Goal: Information Seeking & Learning: Find specific page/section

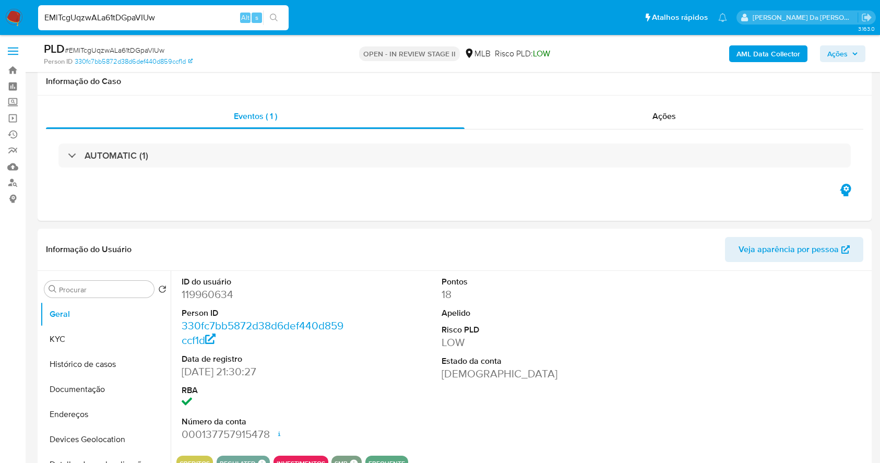
select select "10"
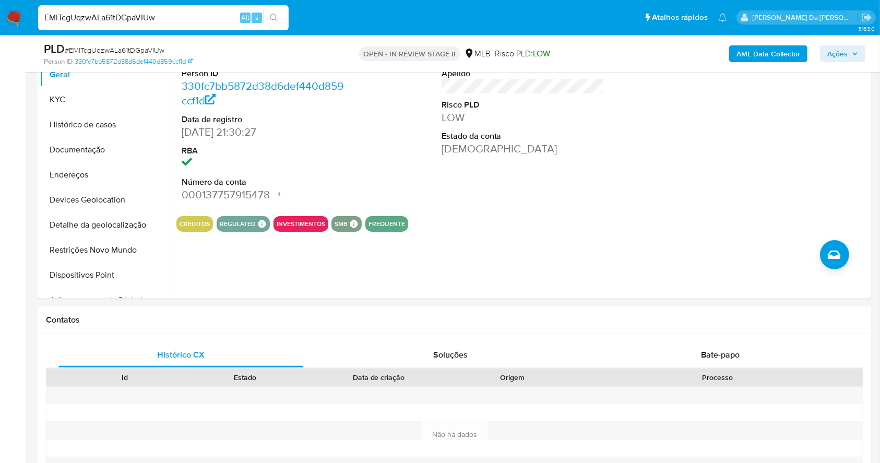
click at [195, 11] on input "EMlTcgUqzwALa61tDGpaVIUw" at bounding box center [163, 18] width 251 height 14
paste input "qWdwPOnZYuufTo1KGJfUjHeR"
type input "qWdwPOnZYuufTo1KGJfUjHeR"
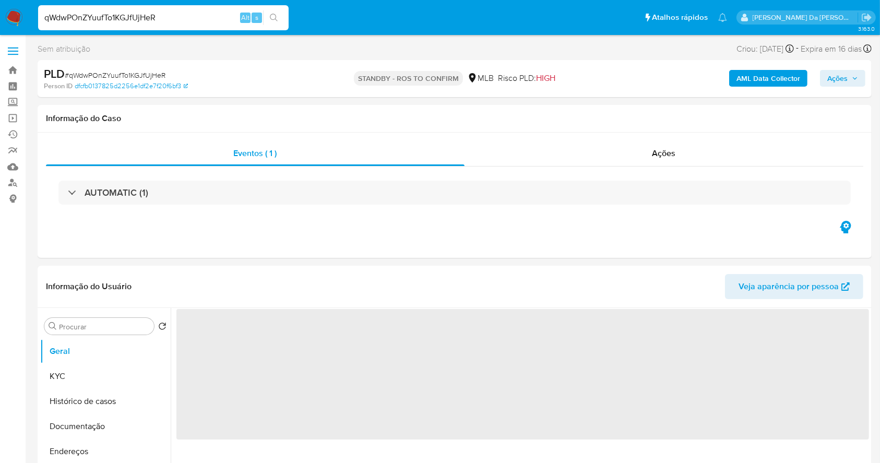
select select "10"
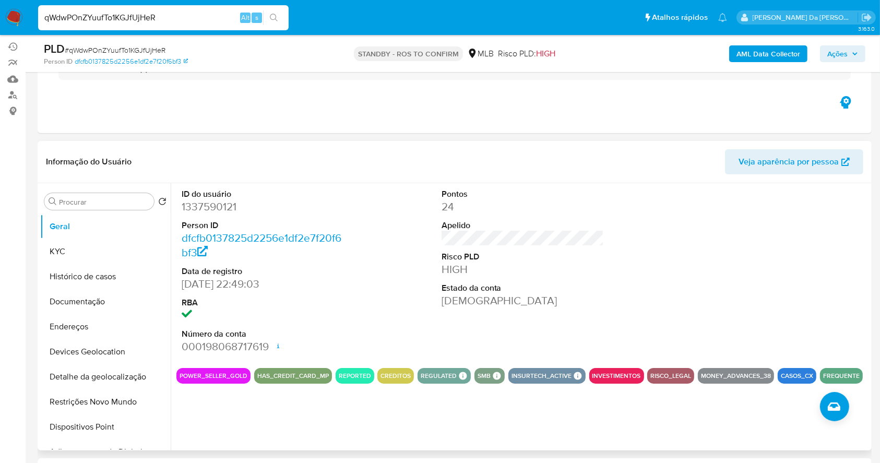
scroll to position [100, 0]
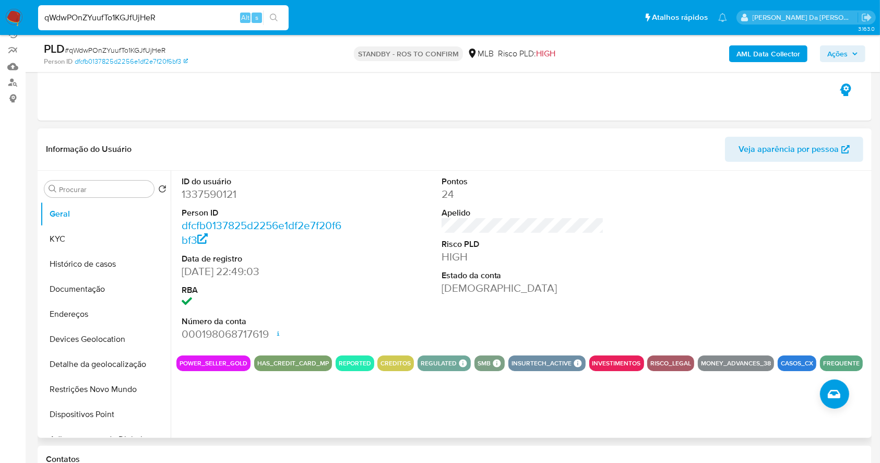
click at [367, 243] on div "ID do usuário 1337590121 Person ID dfcfb0137825d2256e1df2e7f20f6bf3 Data de reg…" at bounding box center [522, 259] width 693 height 176
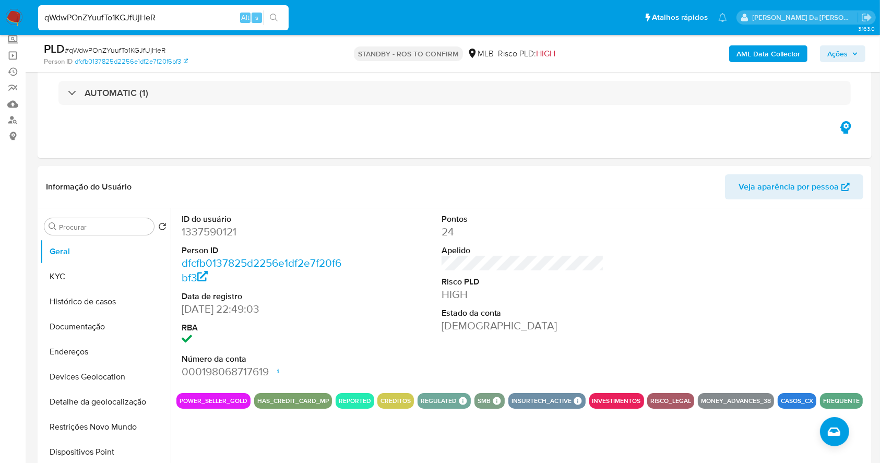
scroll to position [0, 0]
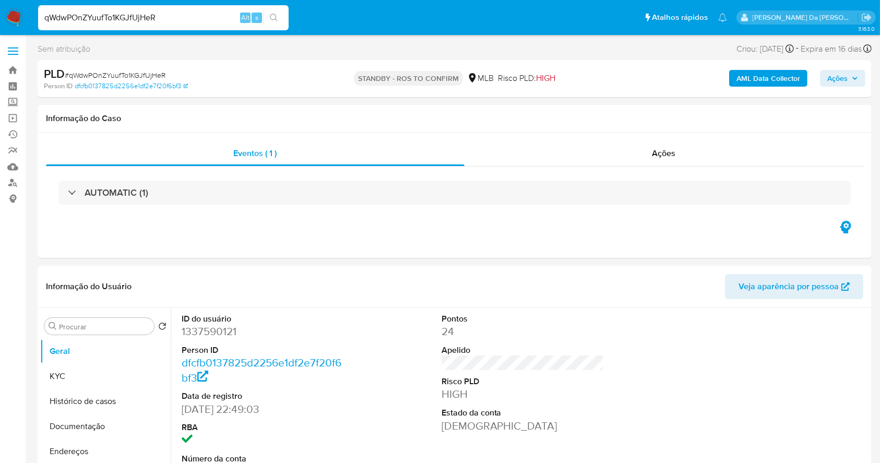
click at [154, 74] on span "# qWdwPOnZYuufTo1KGJfUjHeR" at bounding box center [115, 75] width 101 height 10
copy span "qWdwPOnZYuufTo1KGJfUjHeR"
click at [179, 18] on input "qWdwPOnZYuufTo1KGJfUjHeR" at bounding box center [163, 18] width 251 height 14
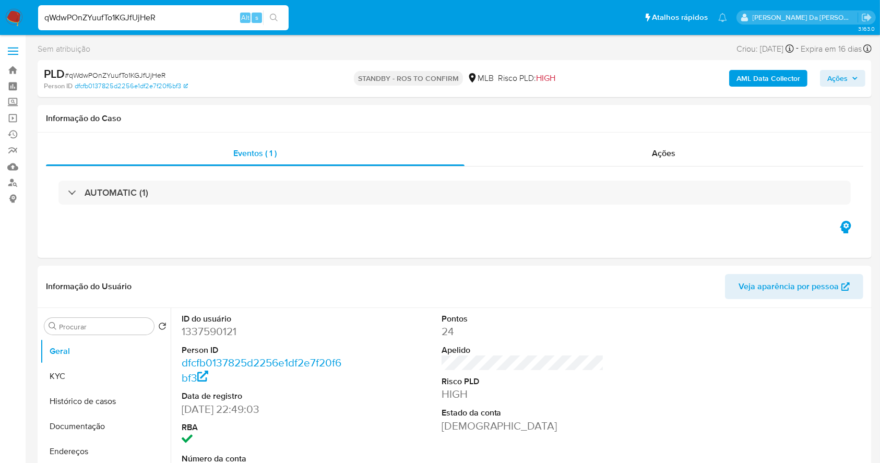
paste input "yFSwOougprSMjup9JQqTS12j"
type input "yFSwOougprSMjup9JQqTS12j"
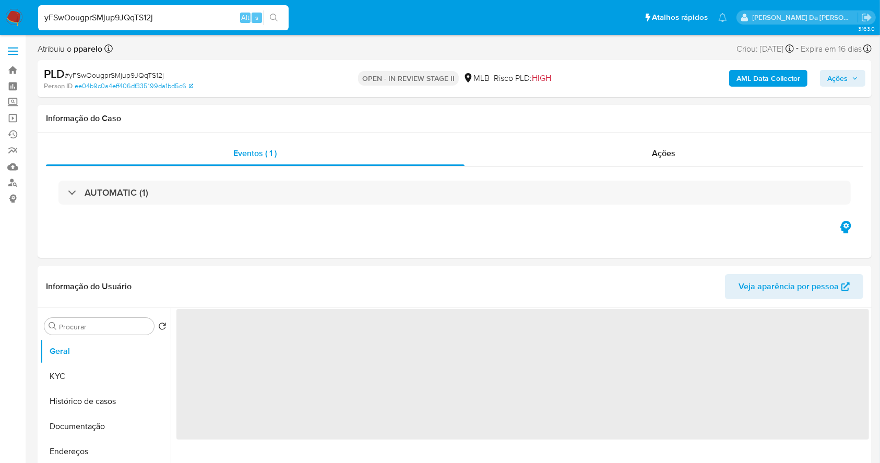
select select "10"
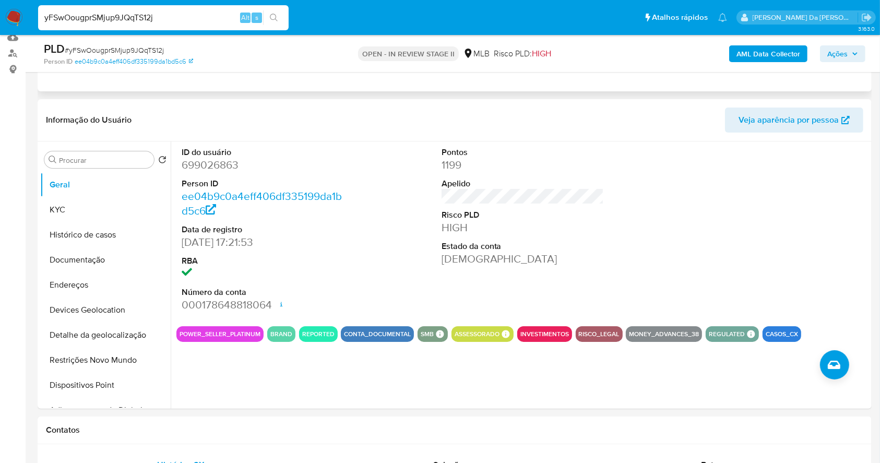
scroll to position [139, 0]
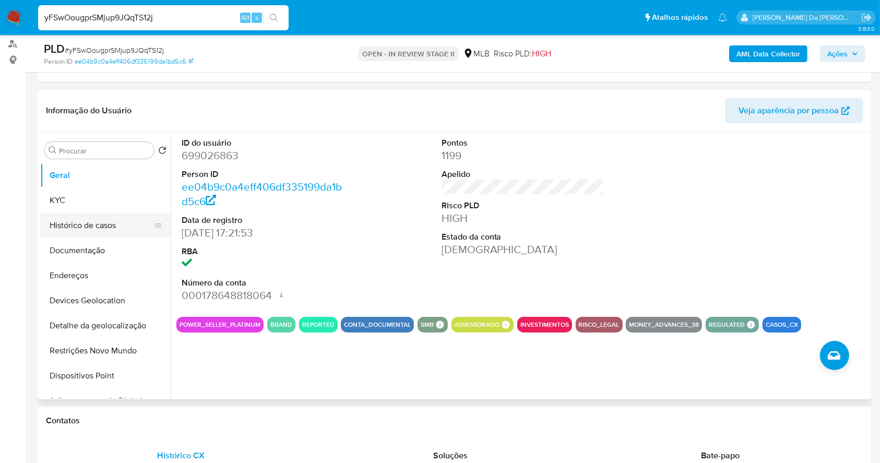
click at [66, 229] on button "Histórico de casos" at bounding box center [101, 225] width 122 height 25
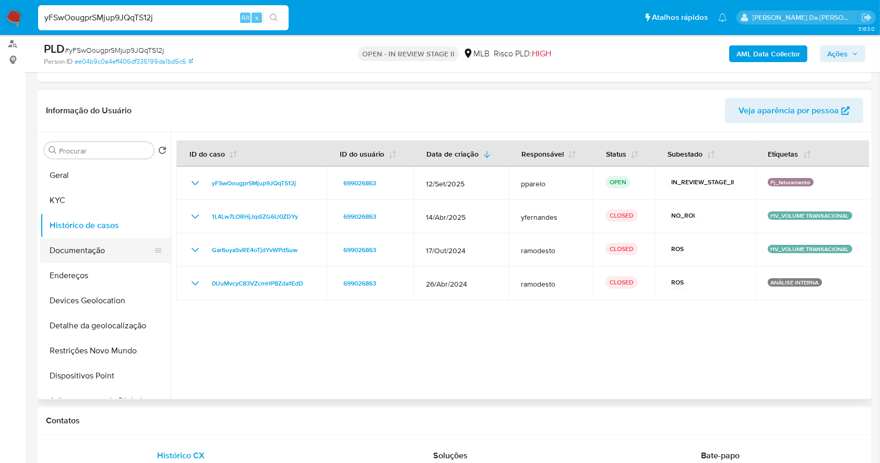
click at [96, 249] on button "Documentação" at bounding box center [101, 250] width 122 height 25
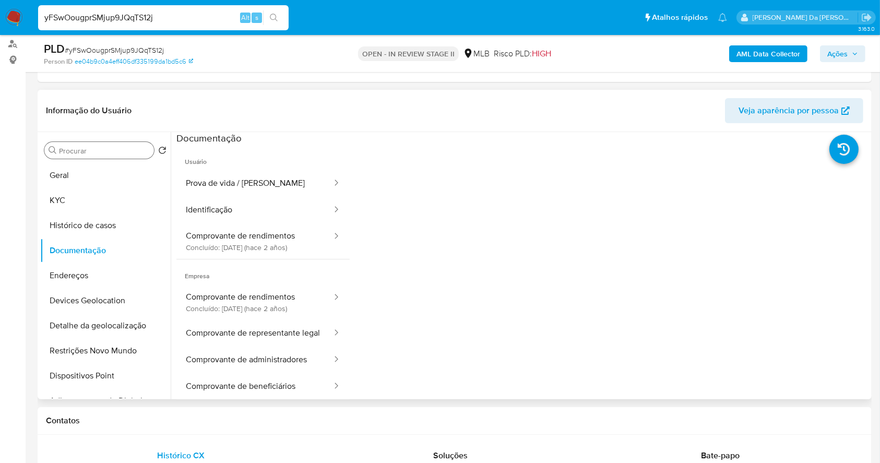
drag, startPoint x: 105, startPoint y: 140, endPoint x: 105, endPoint y: 156, distance: 16.2
click at [105, 140] on div "Procurar Retornar ao pedido padrão Geral KYC Histórico de casos Documentação En…" at bounding box center [105, 267] width 131 height 266
click at [105, 156] on div "Procurar" at bounding box center [99, 150] width 110 height 17
click at [109, 148] on input "Procurar" at bounding box center [104, 150] width 91 height 9
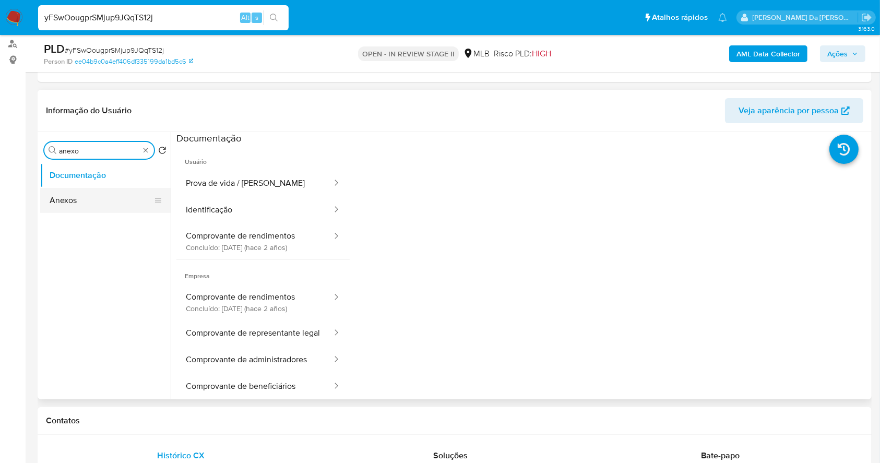
type input "anexo"
click at [78, 195] on button "Anexos" at bounding box center [101, 200] width 122 height 25
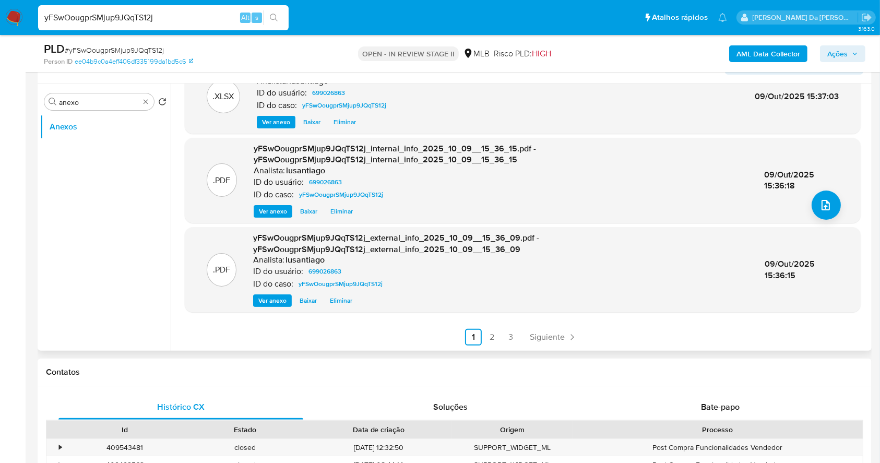
scroll to position [209, 0]
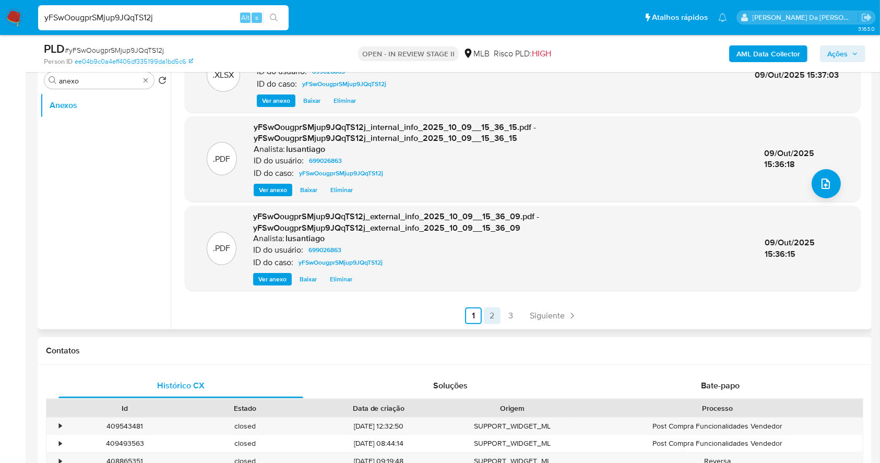
click at [487, 313] on link "2" at bounding box center [492, 316] width 17 height 17
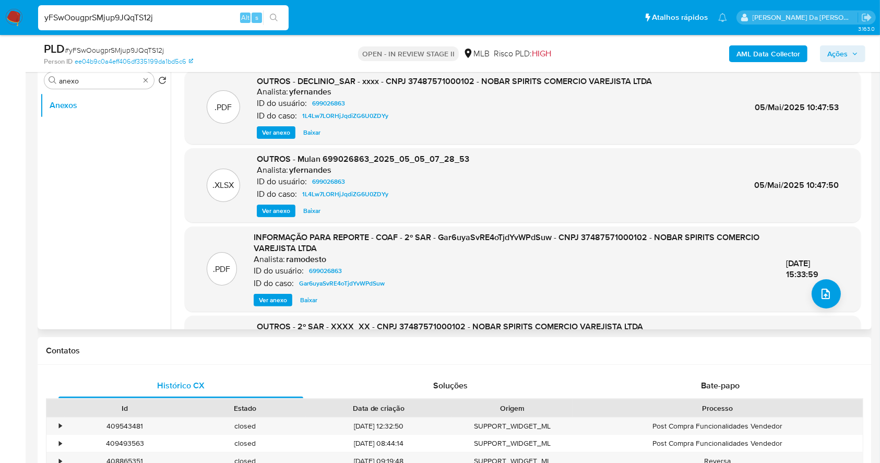
scroll to position [69, 0]
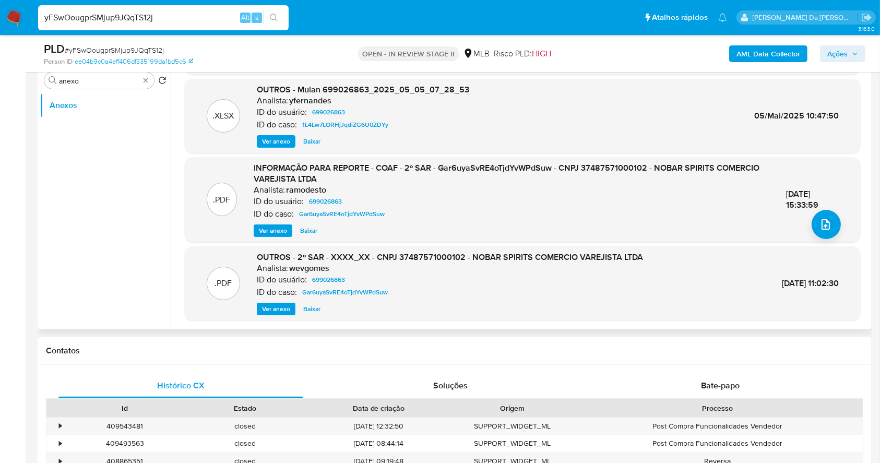
click at [279, 231] on span "Ver anexo" at bounding box center [273, 231] width 28 height 10
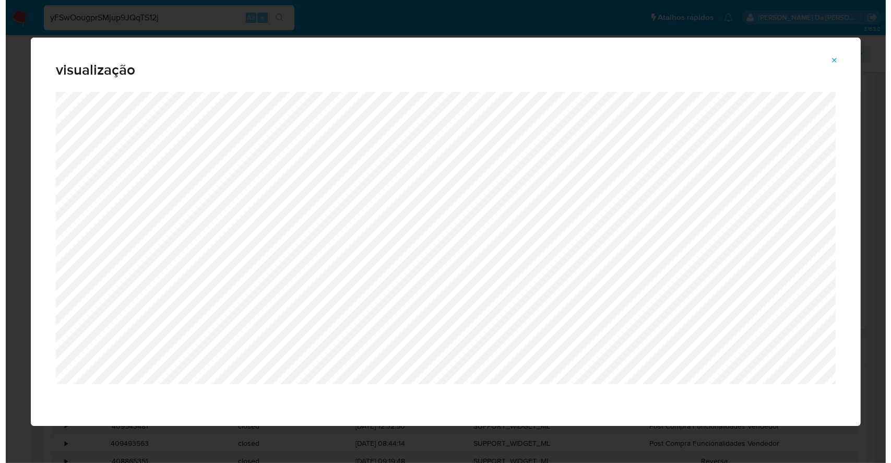
scroll to position [0, 0]
